Goal: Task Accomplishment & Management: Manage account settings

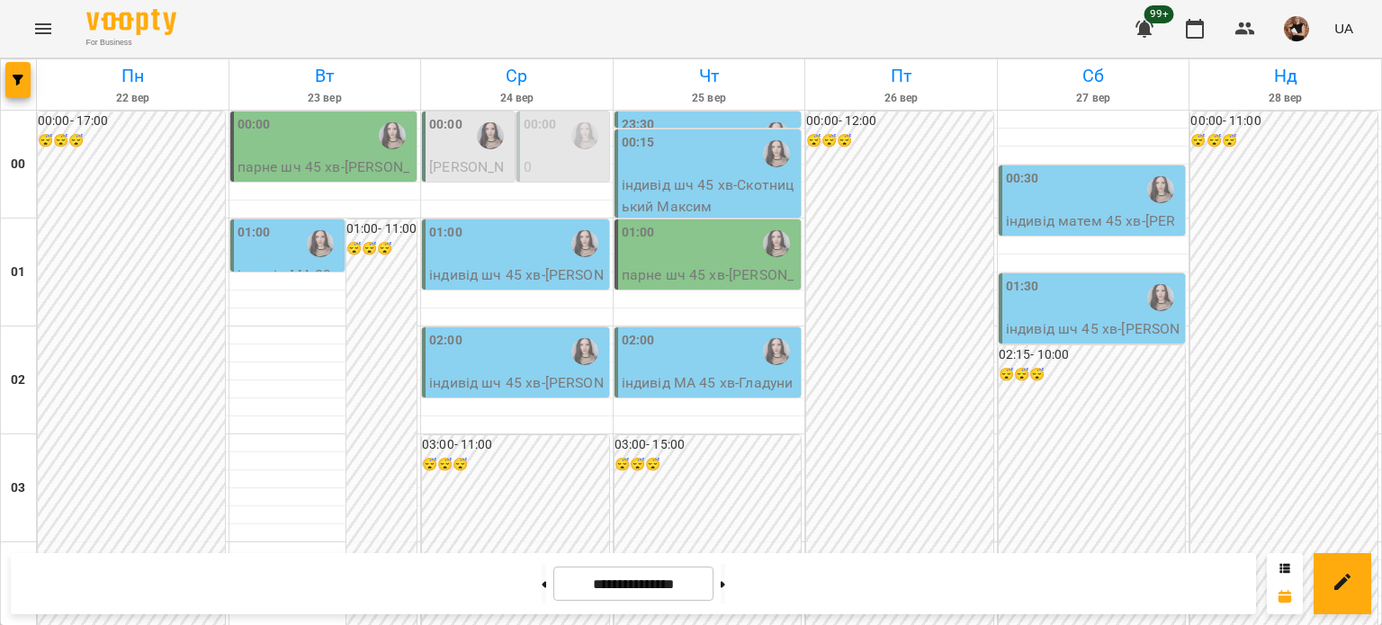
click at [43, 31] on icon "Menu" at bounding box center [43, 29] width 22 height 22
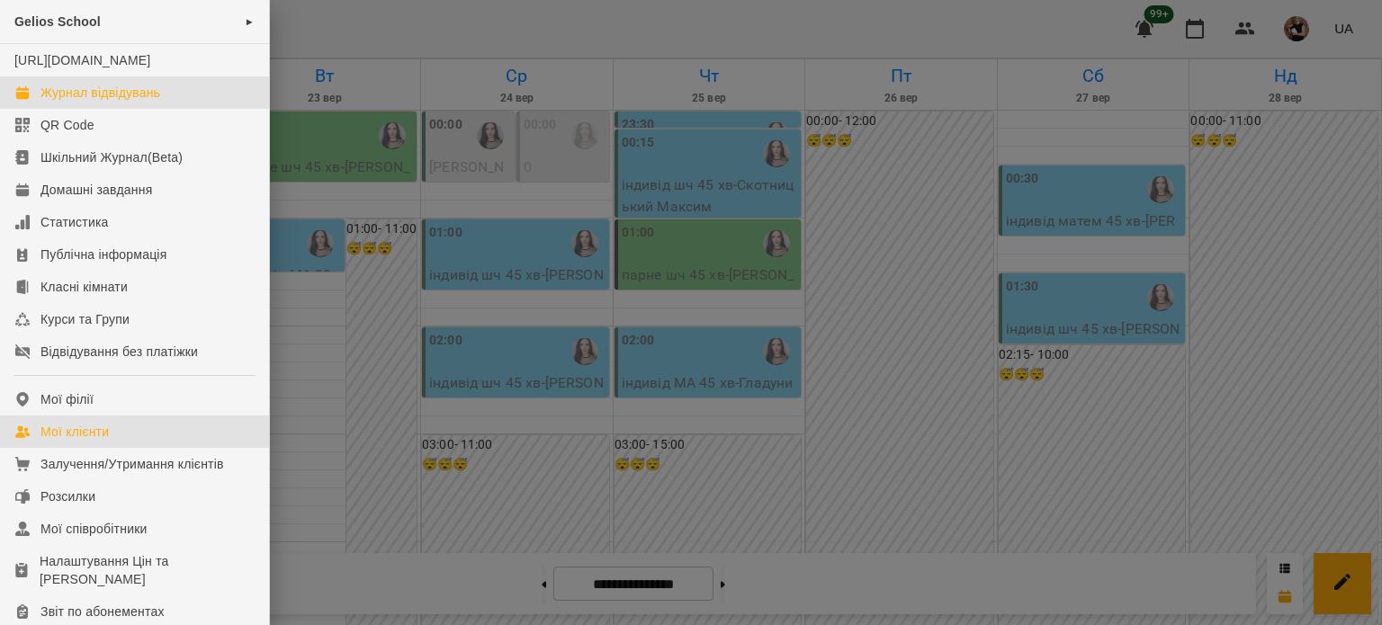
click at [72, 441] on div "Мої клієнти" at bounding box center [74, 432] width 68 height 18
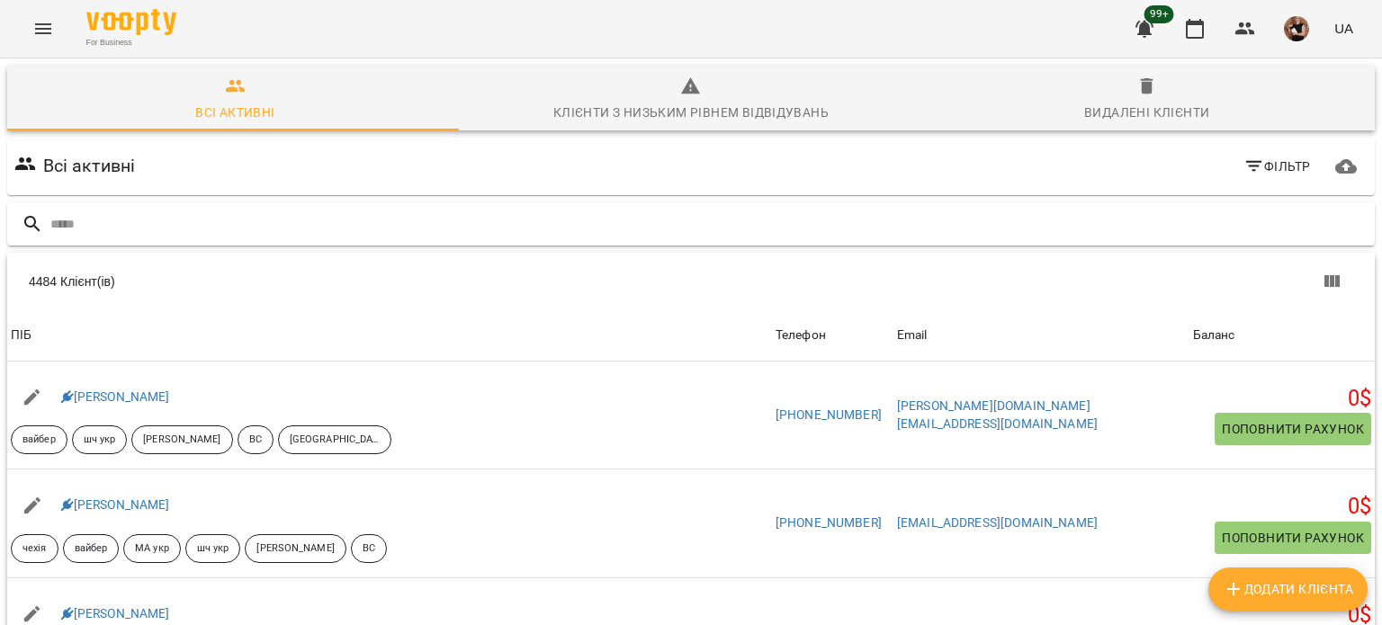
click at [69, 220] on input "text" at bounding box center [708, 225] width 1317 height 30
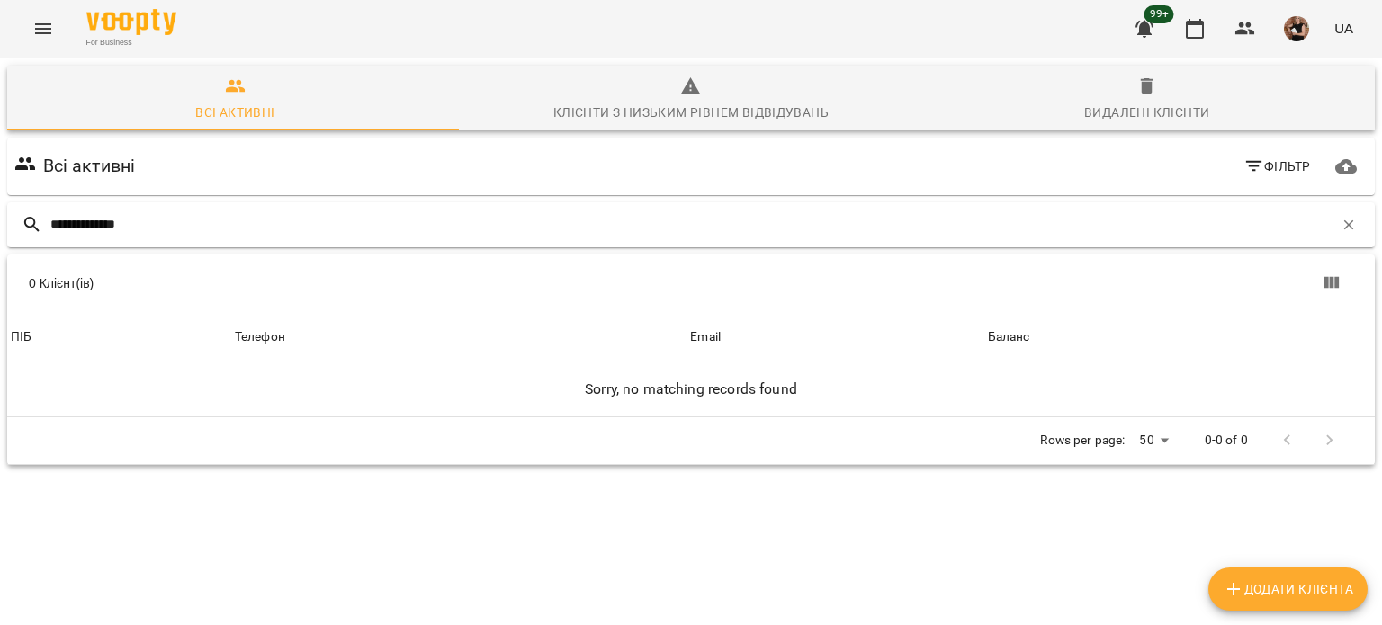
click at [79, 220] on input "**********" at bounding box center [691, 225] width 1283 height 30
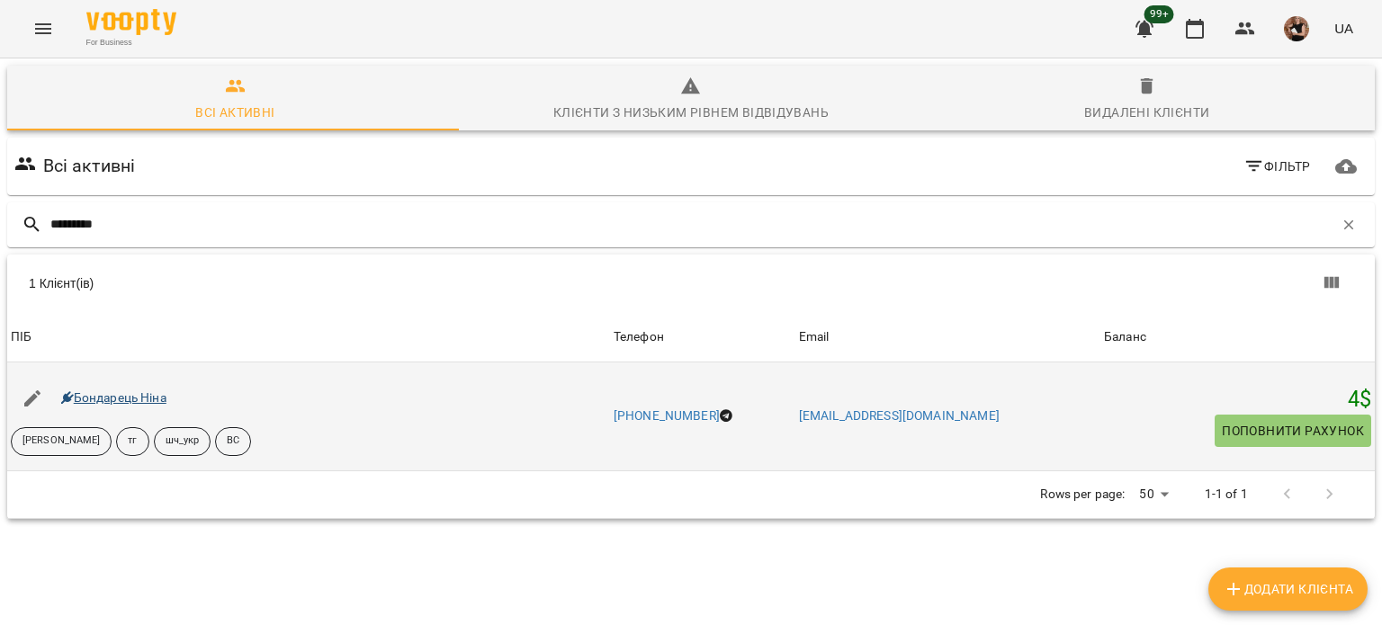
type input "*********"
click at [119, 398] on link "Бондарець Ніна" at bounding box center [113, 397] width 105 height 14
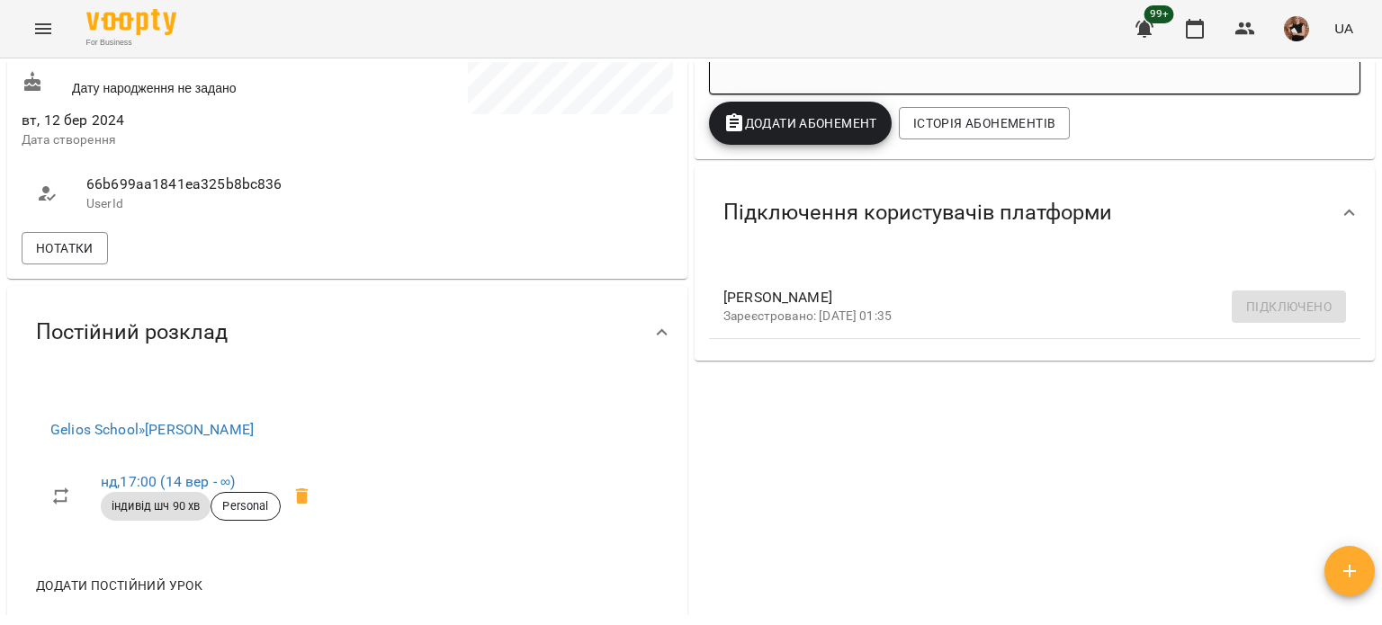
scroll to position [540, 0]
click at [37, 257] on span "Нотатки" at bounding box center [65, 249] width 58 height 22
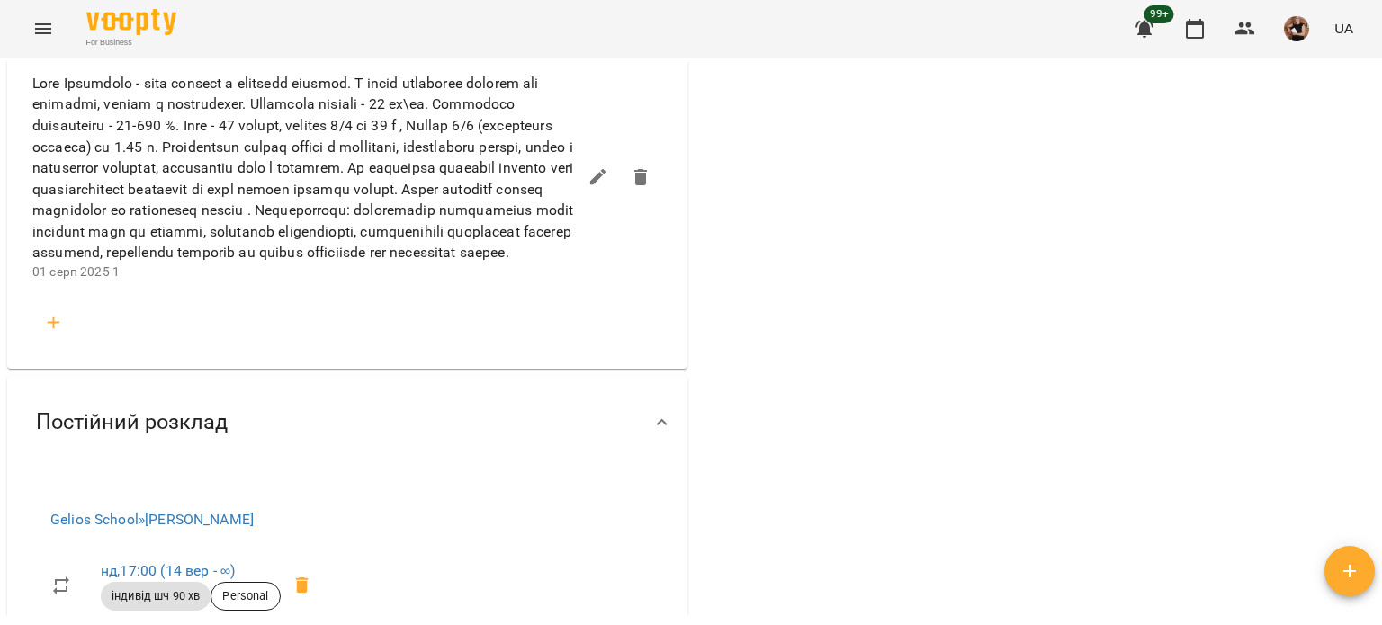
scroll to position [2249, 0]
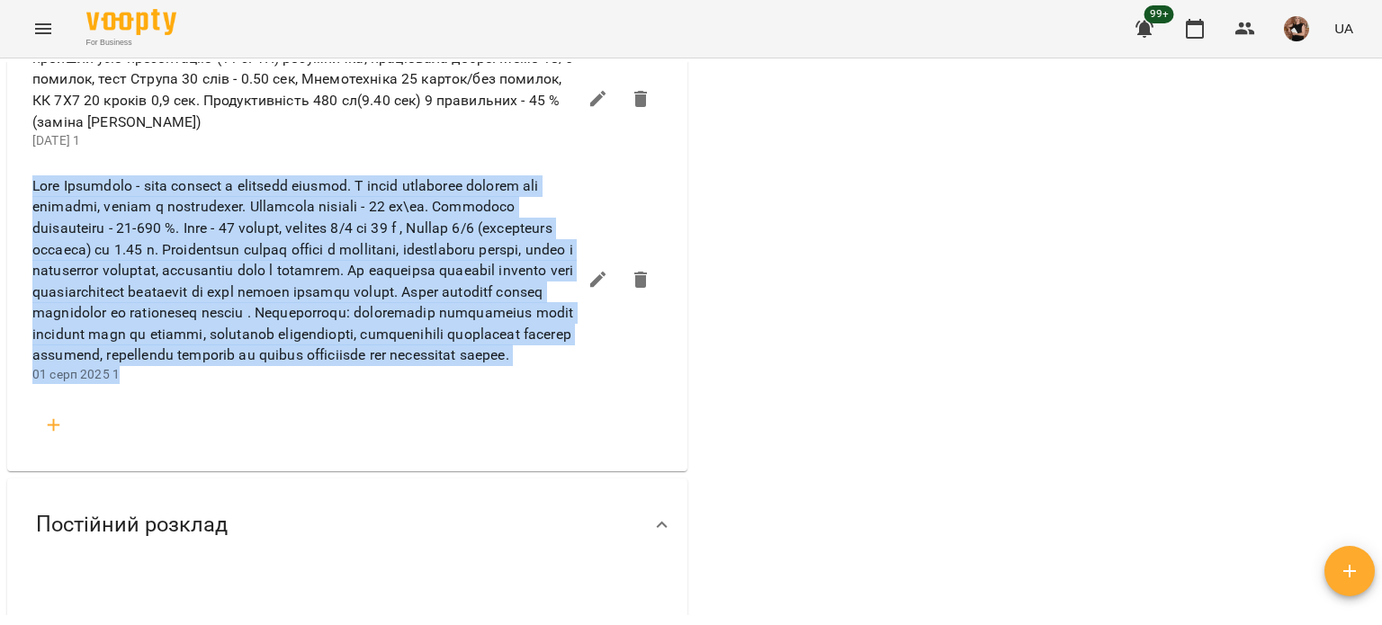
drag, startPoint x: 14, startPoint y: 220, endPoint x: 165, endPoint y: 471, distance: 293.3
copy div "Lore Ipsumdolo - sita consect a elitsedd eiusmod. T incid utlaboree dolorem ali…"
click at [1202, 40] on button "button" at bounding box center [1194, 28] width 43 height 43
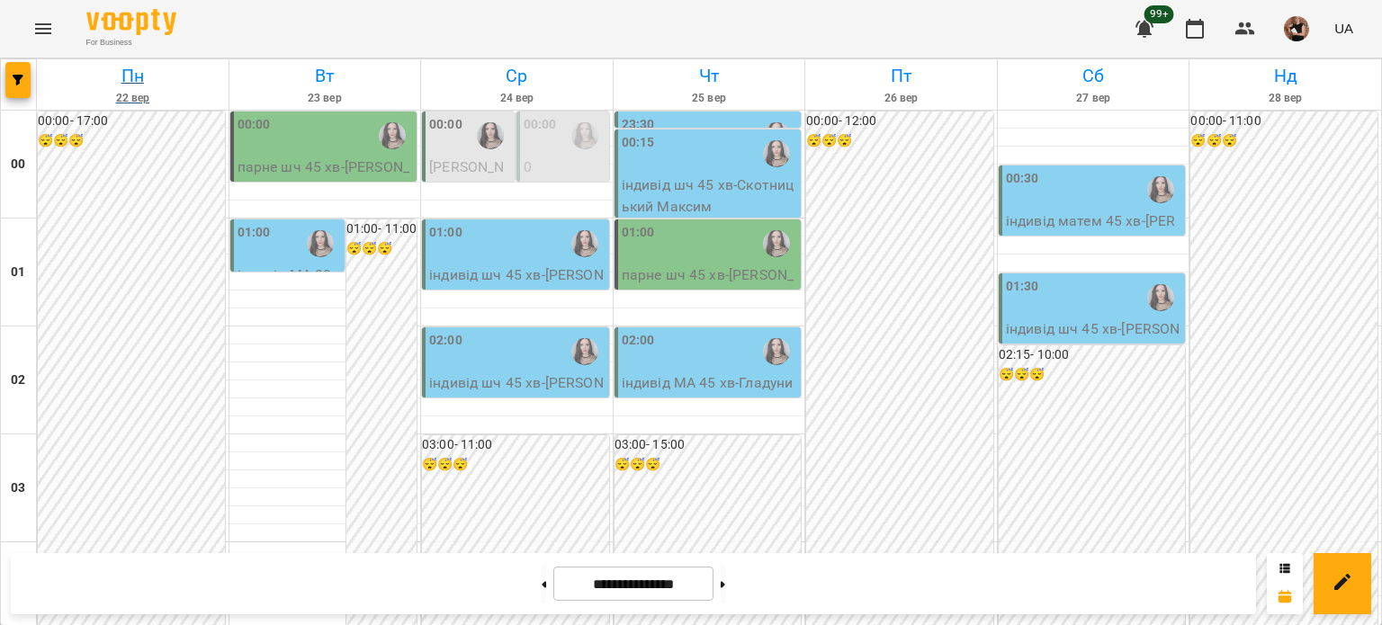
drag, startPoint x: 29, startPoint y: 80, endPoint x: 40, endPoint y: 76, distance: 12.2
drag, startPoint x: 27, startPoint y: 82, endPoint x: 90, endPoint y: 70, distance: 64.1
click at [29, 79] on span "button" at bounding box center [17, 80] width 25 height 11
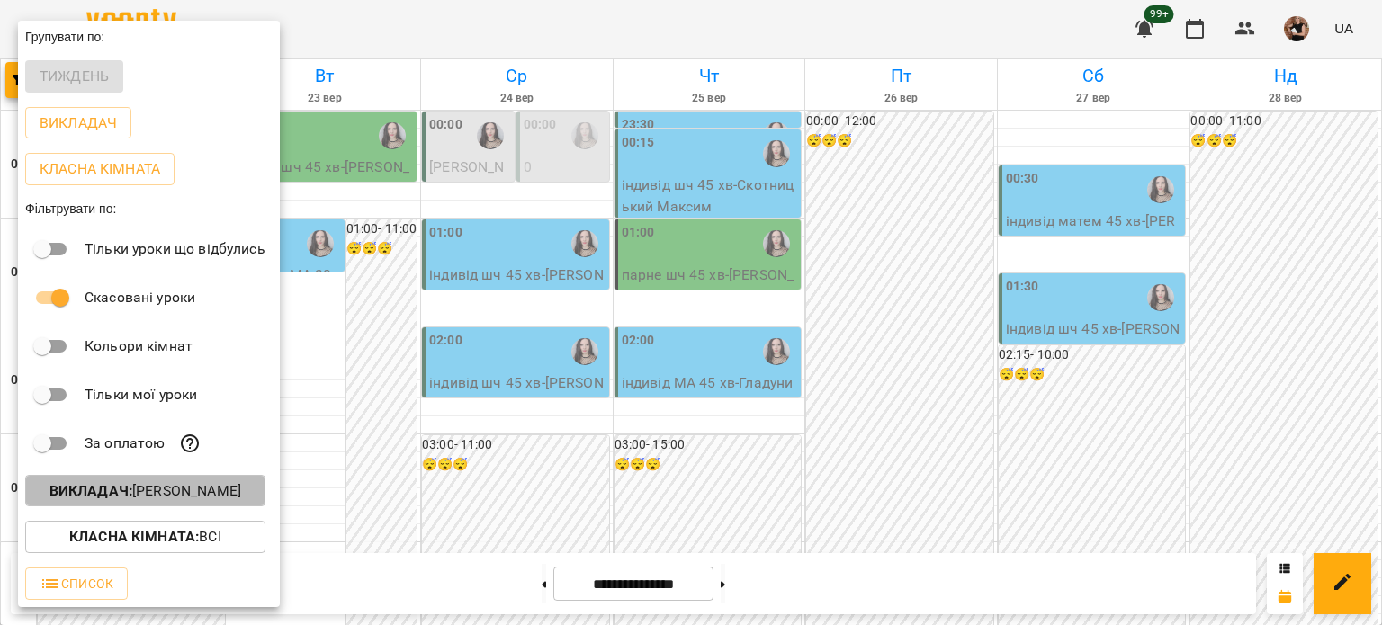
click at [161, 487] on p "Викладач : [PERSON_NAME]" at bounding box center [145, 491] width 192 height 22
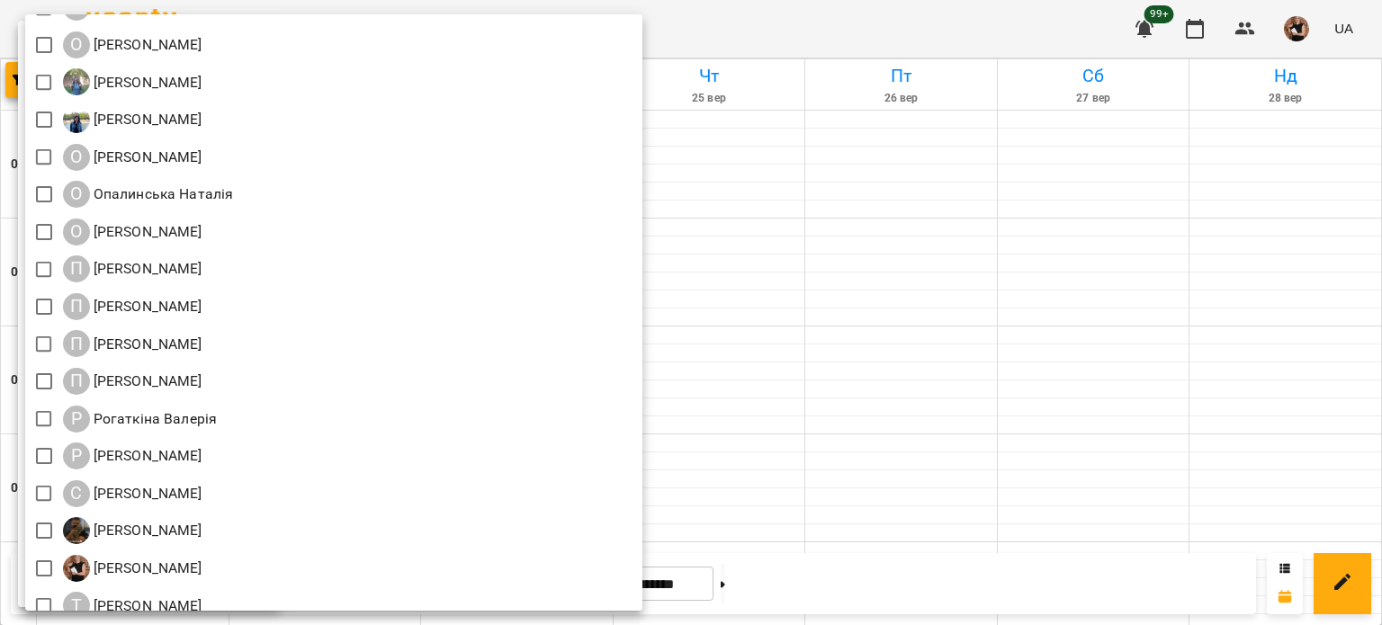
scroll to position [1889, 0]
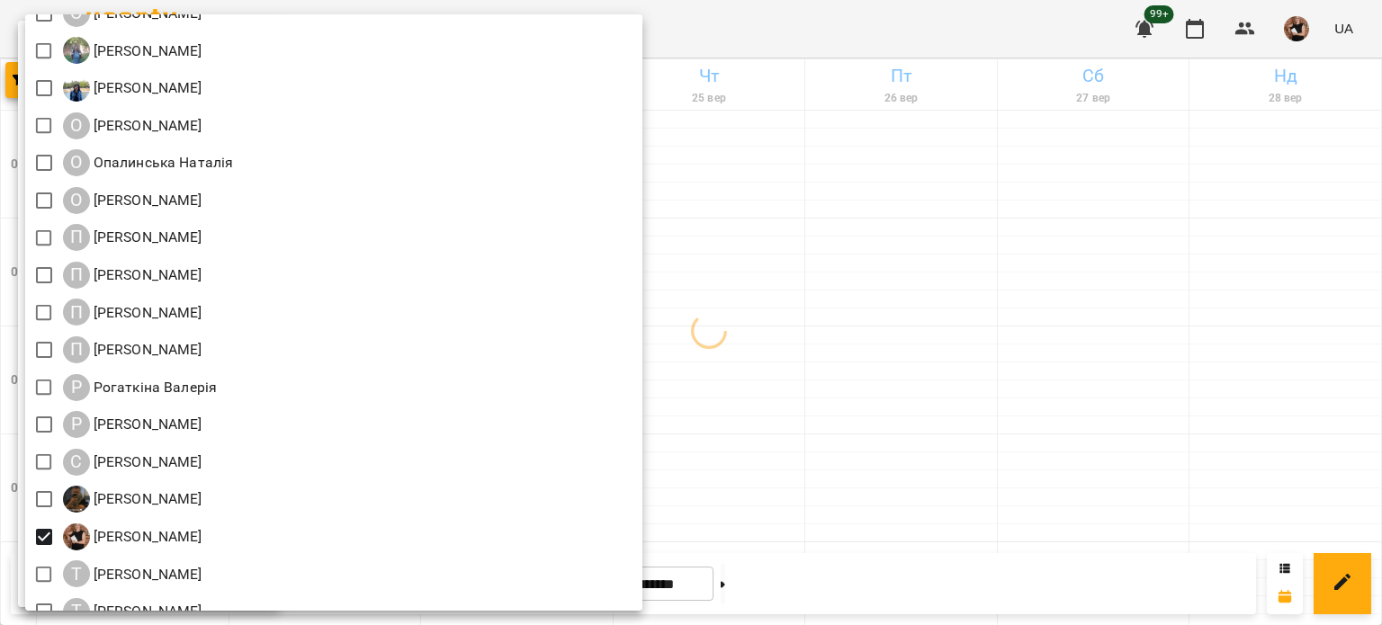
click at [936, 388] on div at bounding box center [691, 312] width 1382 height 625
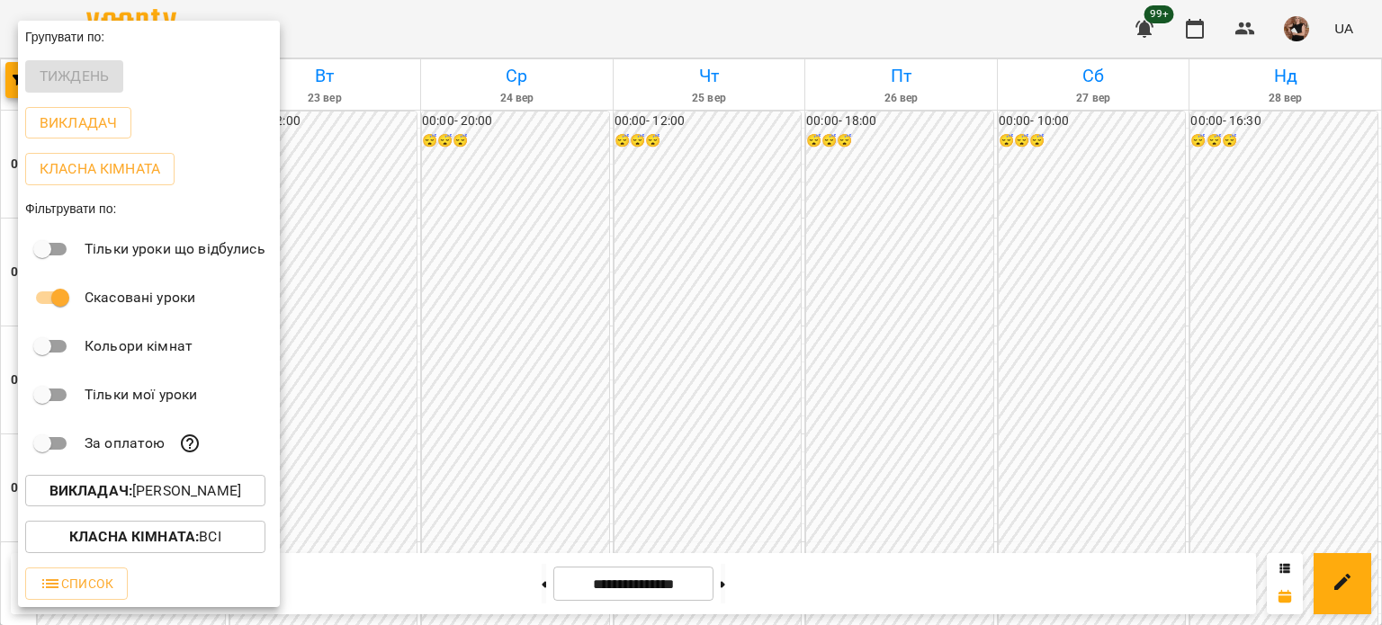
click at [493, 265] on div at bounding box center [691, 312] width 1382 height 625
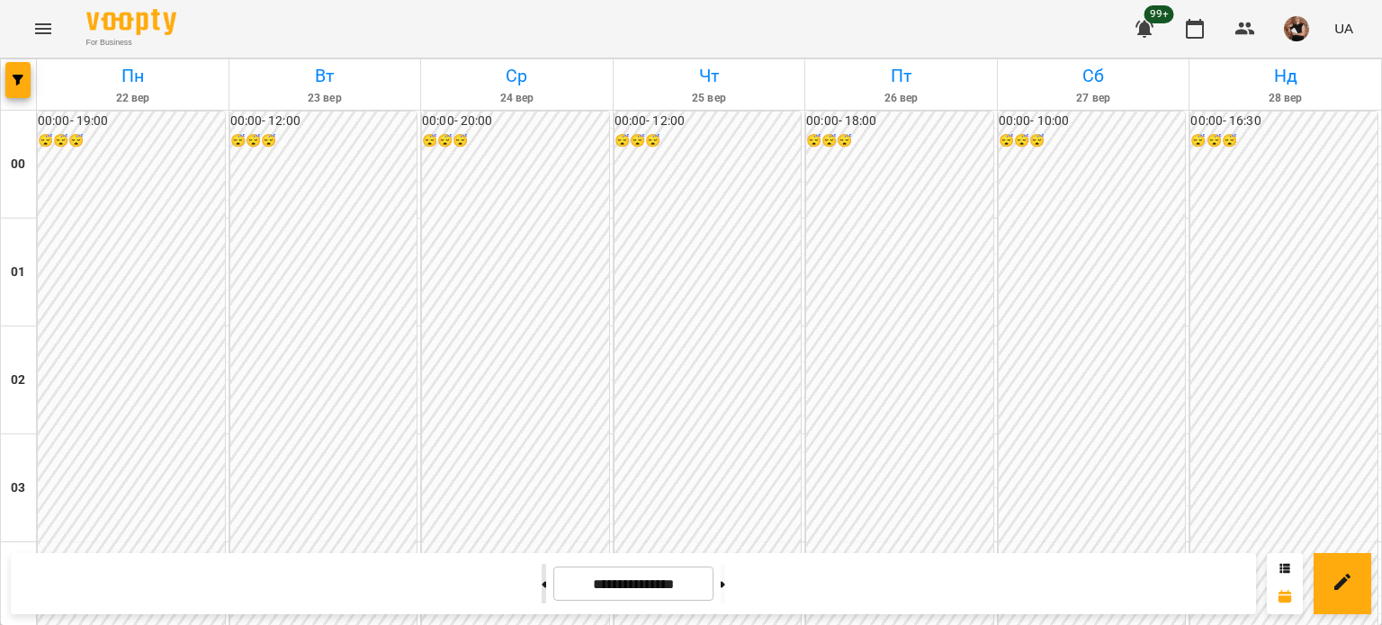
click at [542, 593] on button at bounding box center [544, 584] width 4 height 40
click at [542, 584] on button at bounding box center [544, 584] width 4 height 40
type input "**********"
